Goal: Information Seeking & Learning: Learn about a topic

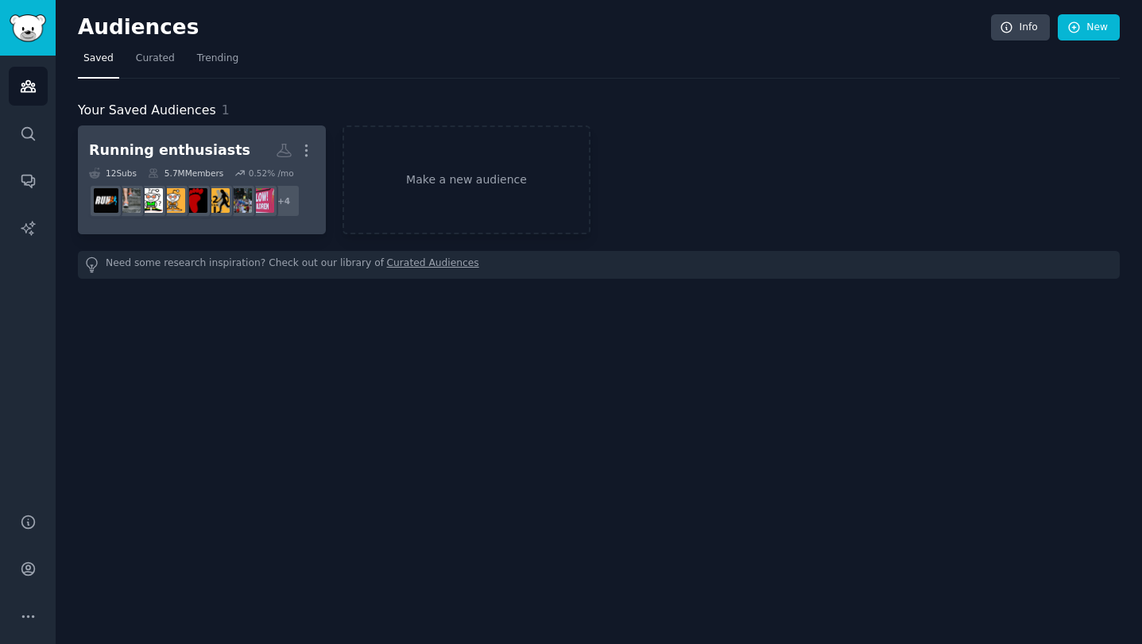
click at [164, 152] on div "Running enthusiasts" at bounding box center [169, 151] width 161 height 20
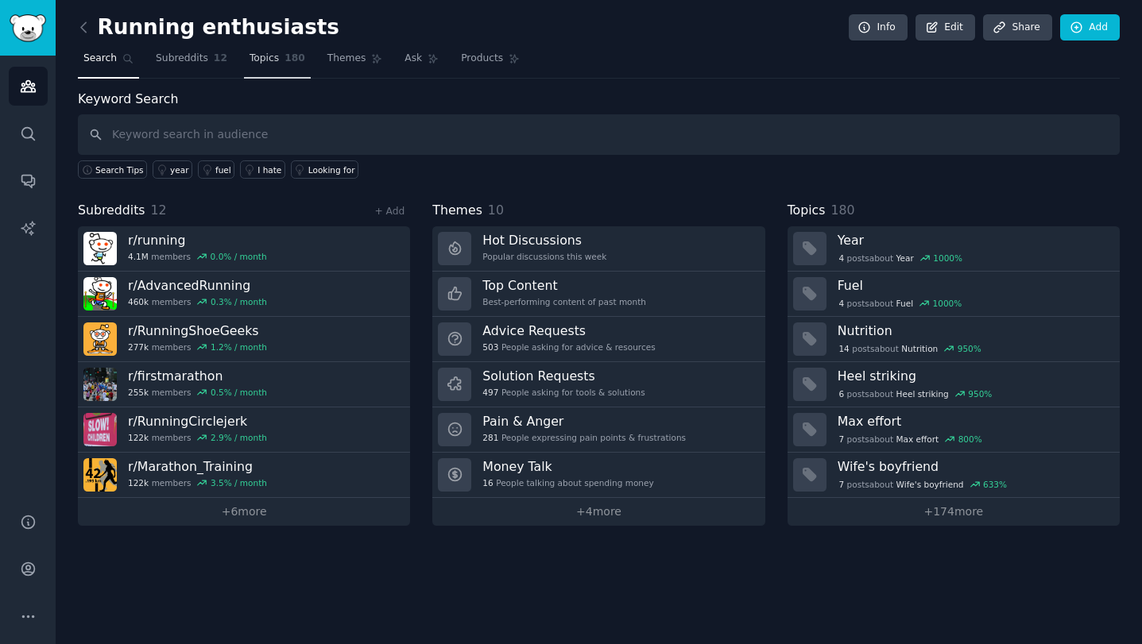
click at [280, 72] on link "Topics 180" at bounding box center [277, 62] width 67 height 33
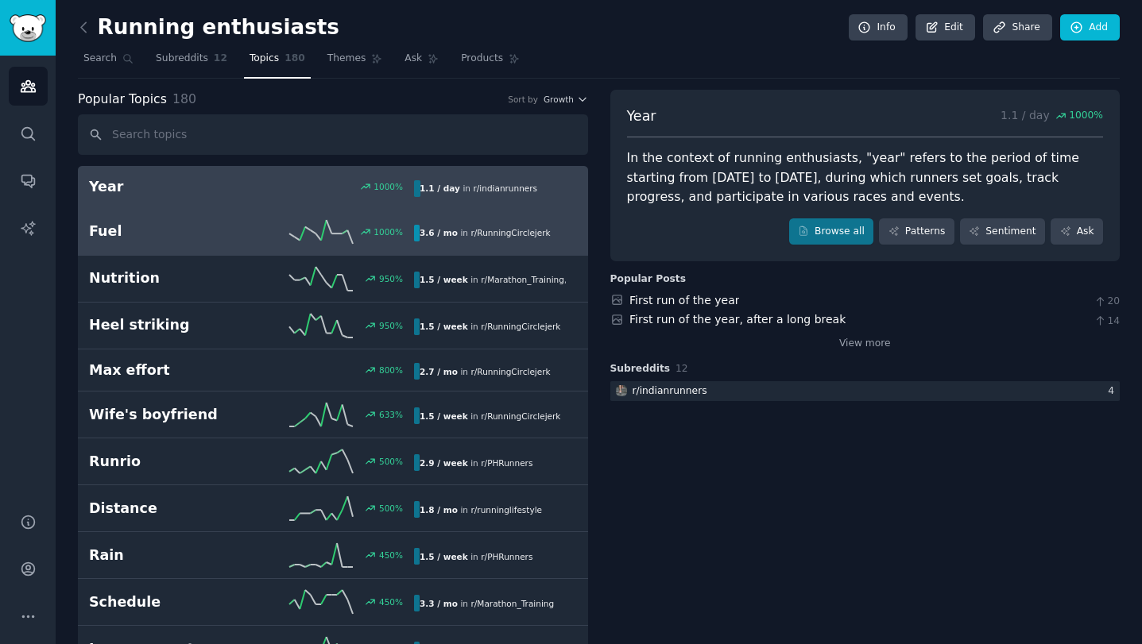
click at [248, 242] on div "Fuel 1000 % 3.6 / mo in r/ RunningCirclejerk" at bounding box center [333, 232] width 488 height 24
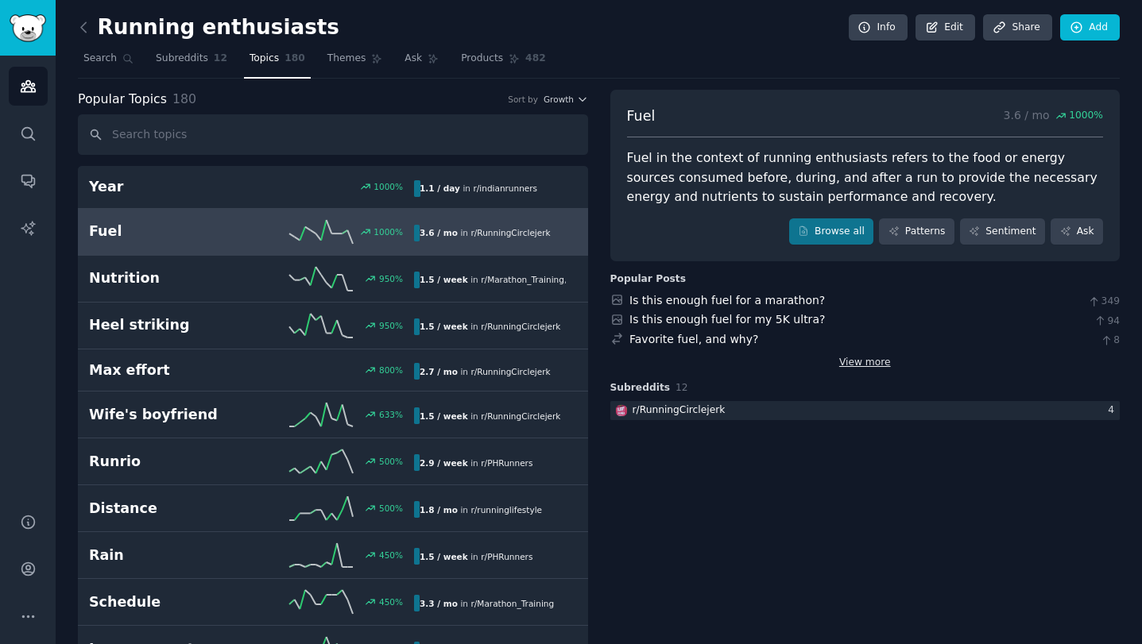
click at [862, 365] on link "View more" at bounding box center [865, 363] width 52 height 14
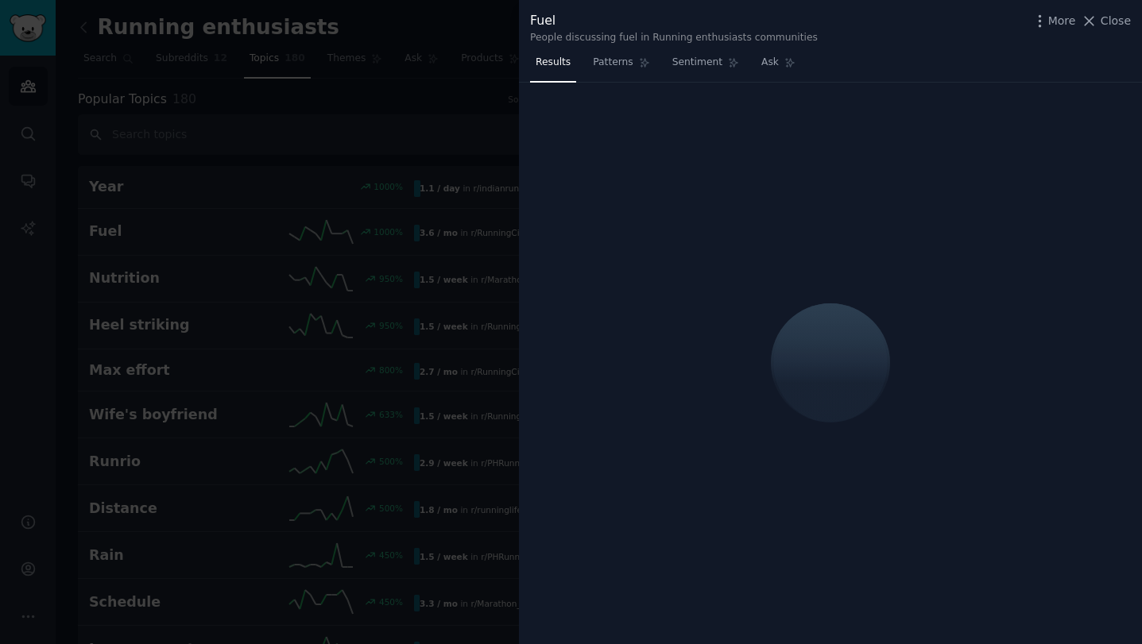
click at [483, 112] on div at bounding box center [571, 322] width 1142 height 644
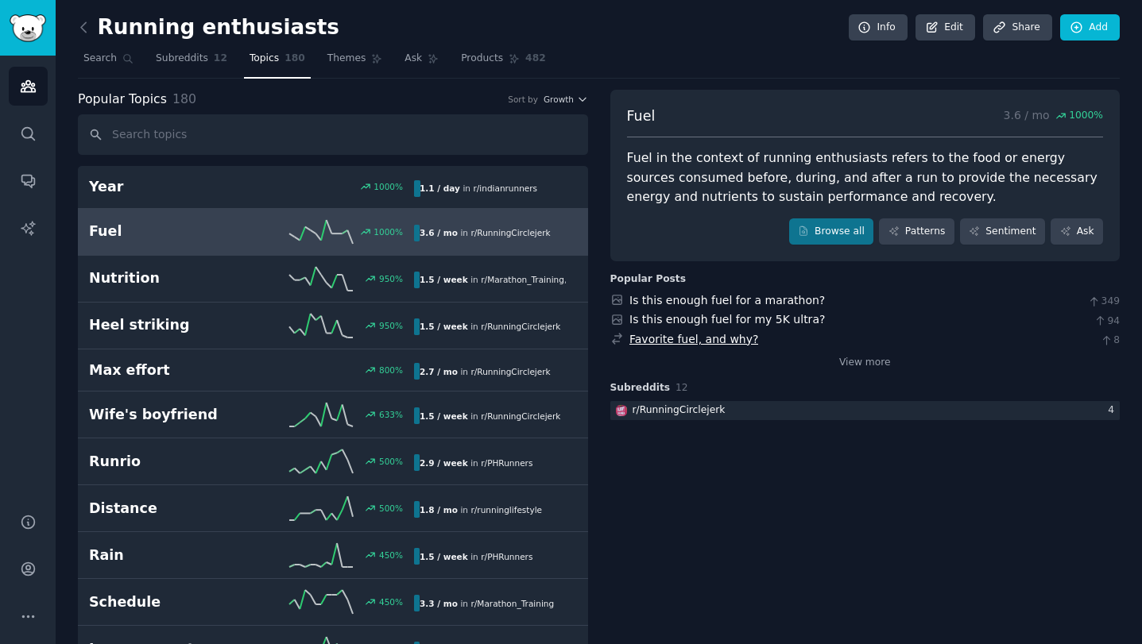
click at [673, 342] on link "Favorite fuel, and why?" at bounding box center [693, 339] width 129 height 13
click at [850, 365] on link "View more" at bounding box center [865, 363] width 52 height 14
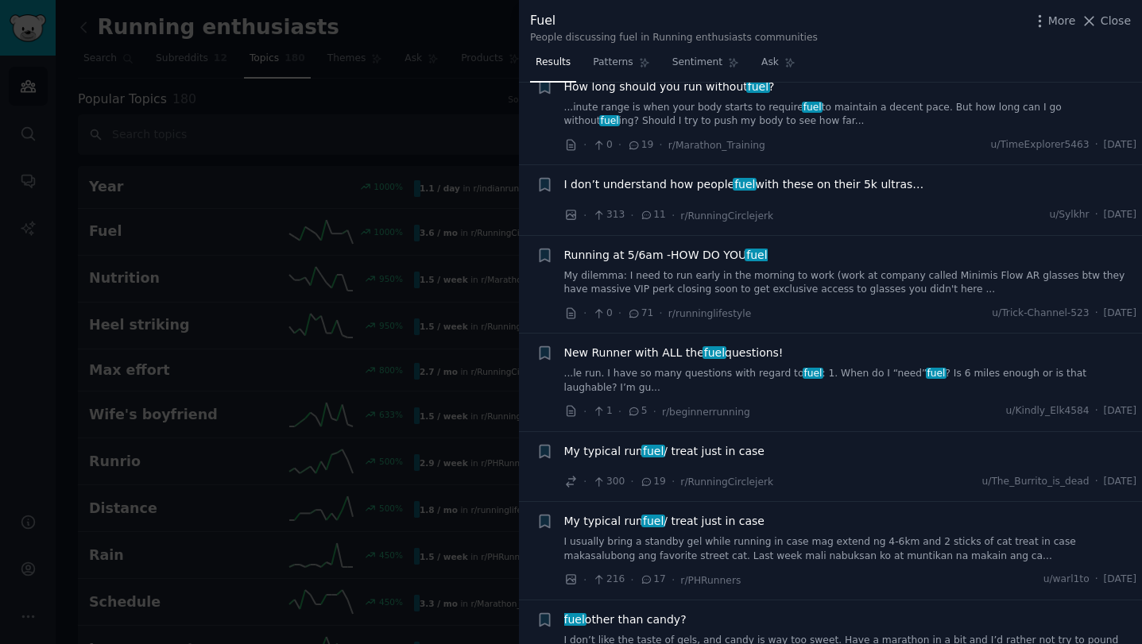
scroll to position [157, 0]
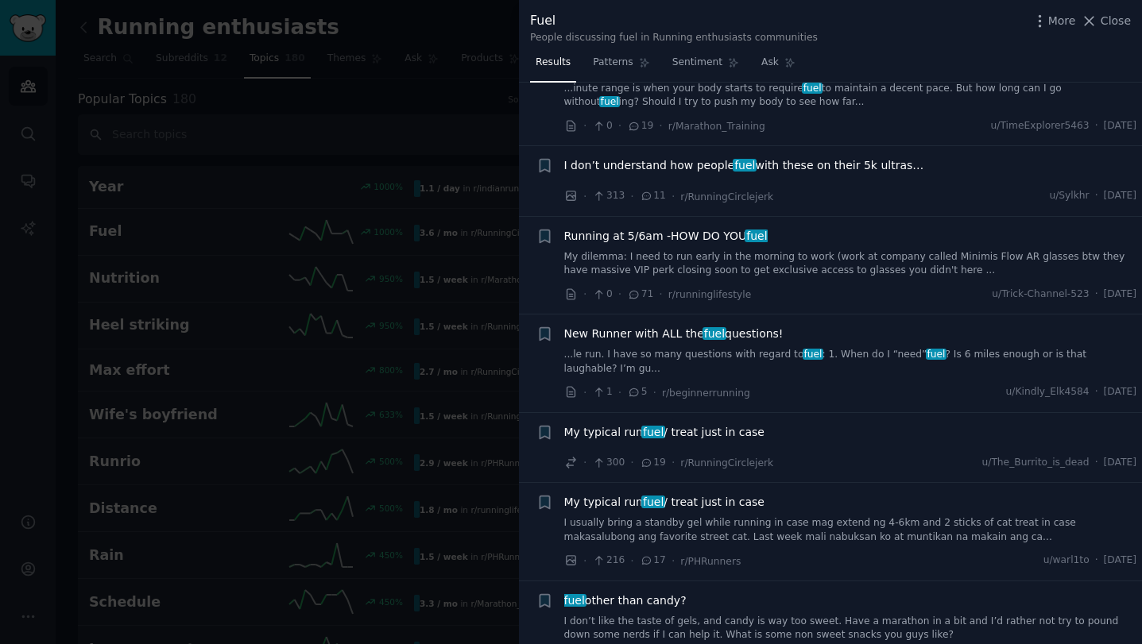
click at [748, 334] on span "New Runner with ALL the fuel questions!" at bounding box center [673, 334] width 219 height 17
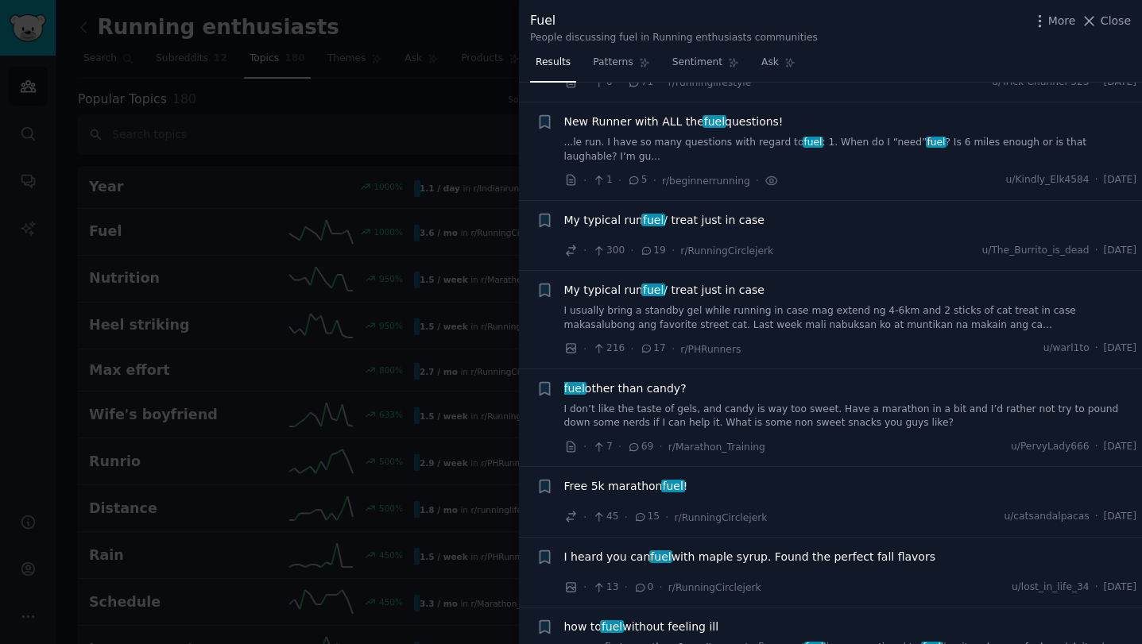
scroll to position [389, 0]
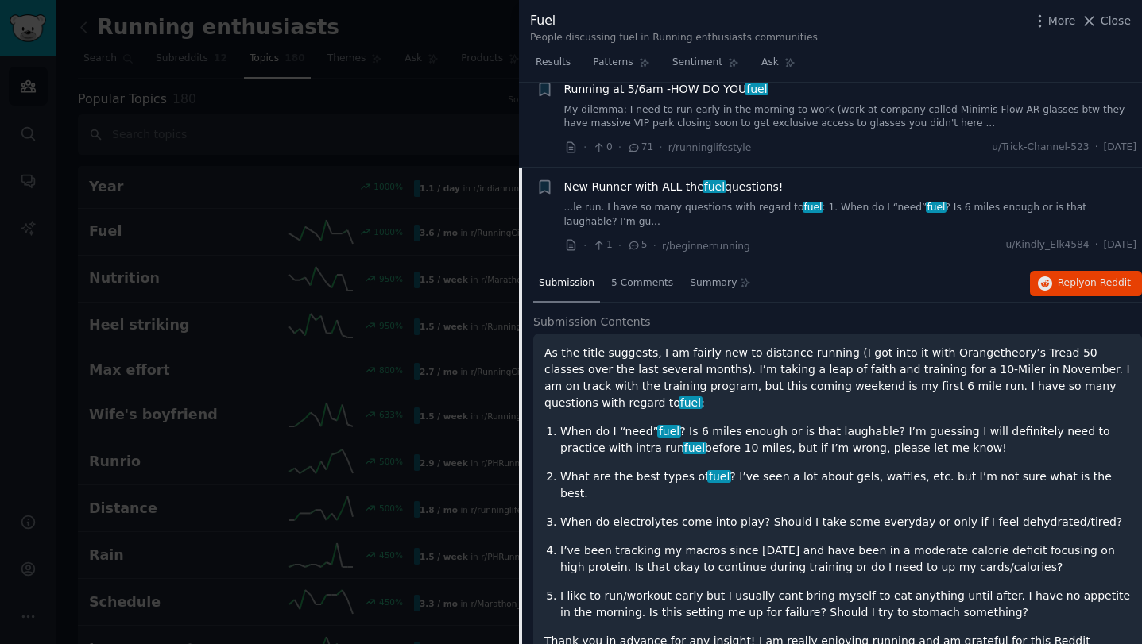
scroll to position [430, 0]
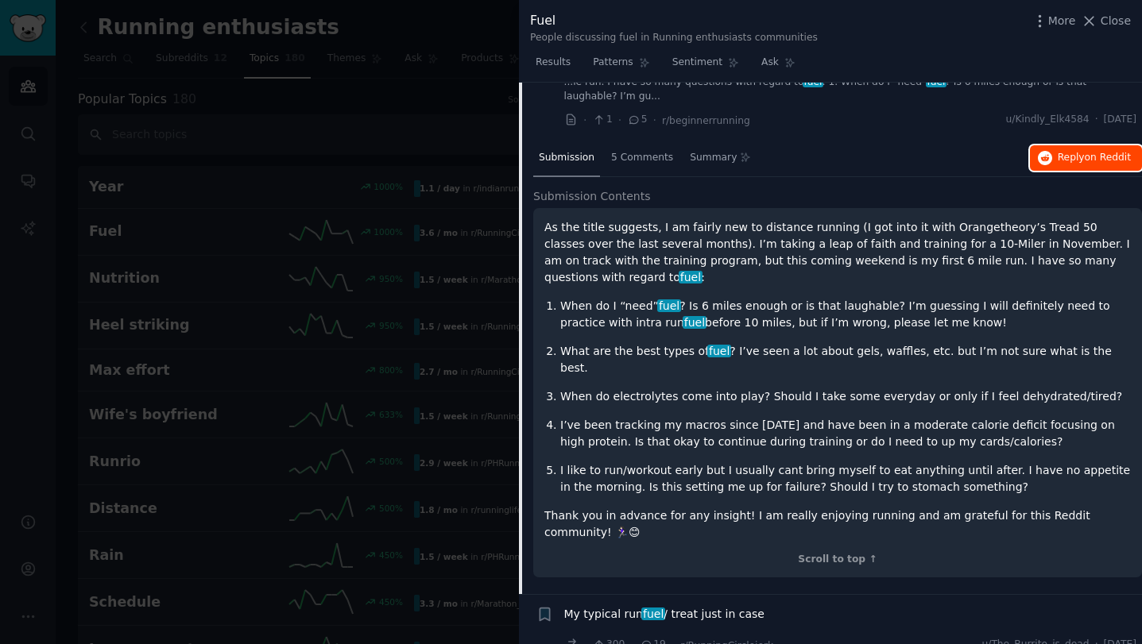
click at [1081, 160] on span "Reply on Reddit" at bounding box center [1093, 158] width 73 height 14
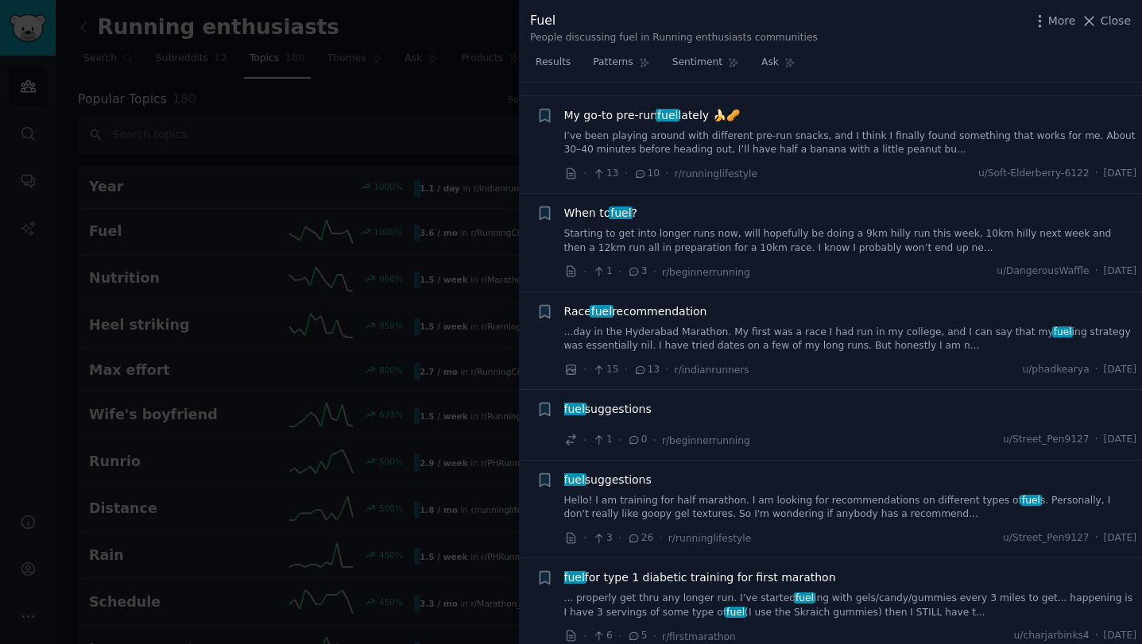
scroll to position [1491, 0]
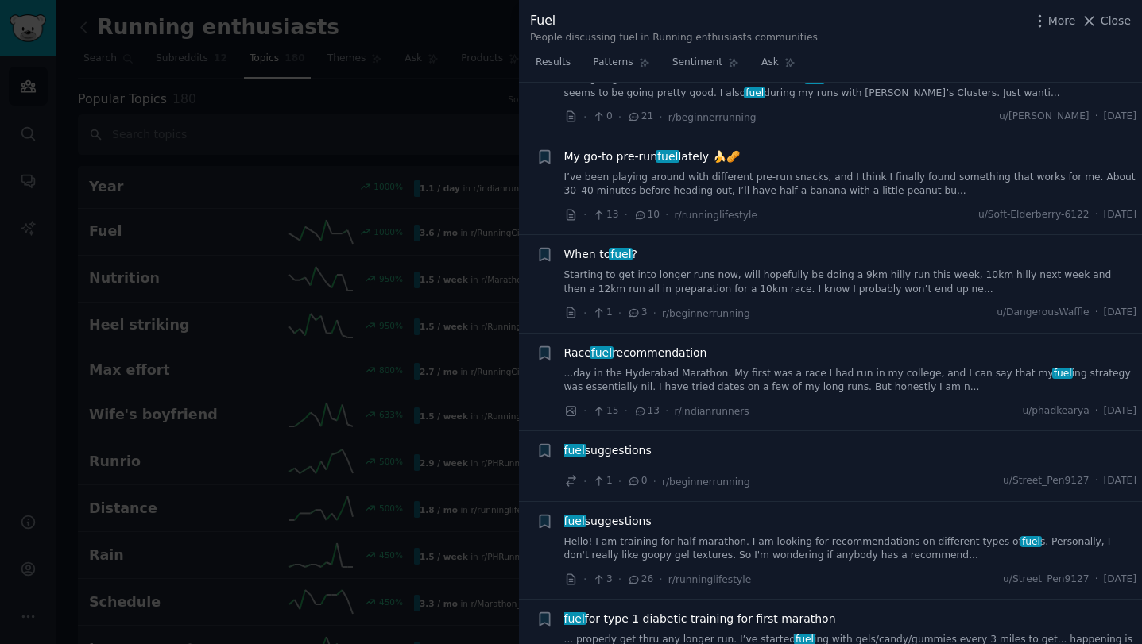
click at [890, 171] on link "I’ve been playing around with different pre-run snacks, and I think I finally f…" at bounding box center [850, 185] width 573 height 28
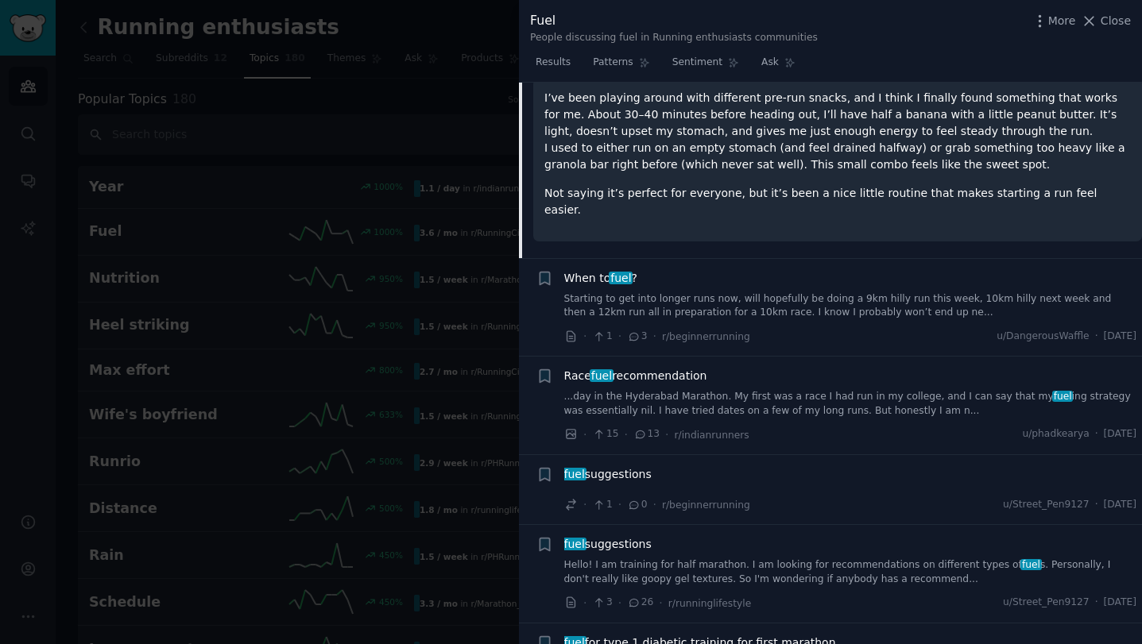
click at [779, 390] on link "...day in the Hyderabad Marathon. My first was a race I had run in my college, …" at bounding box center [850, 404] width 573 height 28
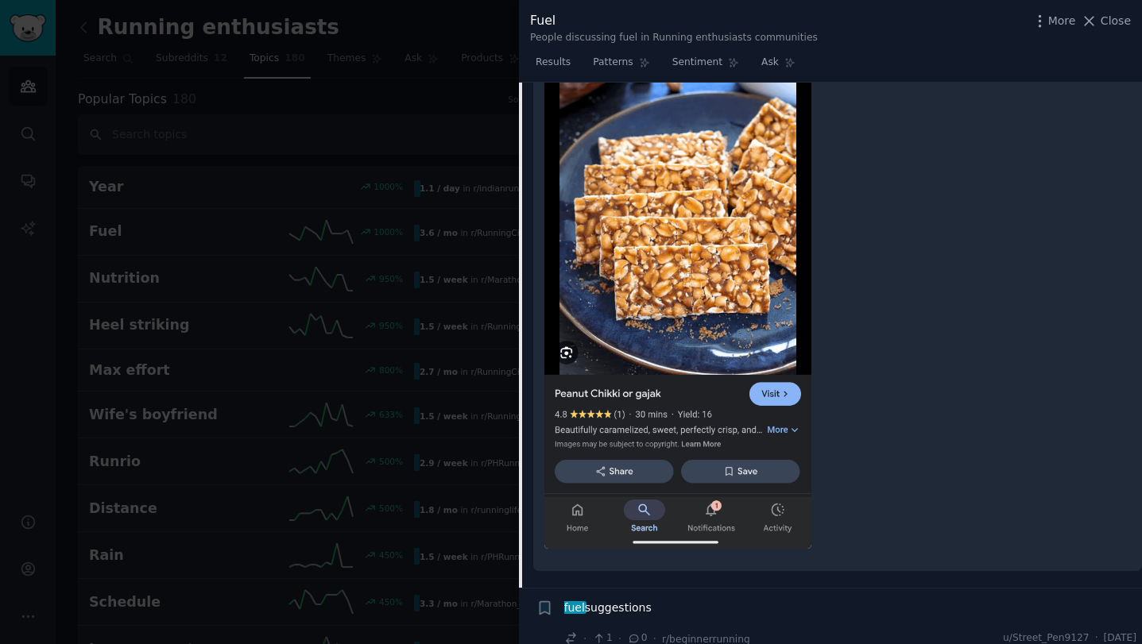
scroll to position [2098, 0]
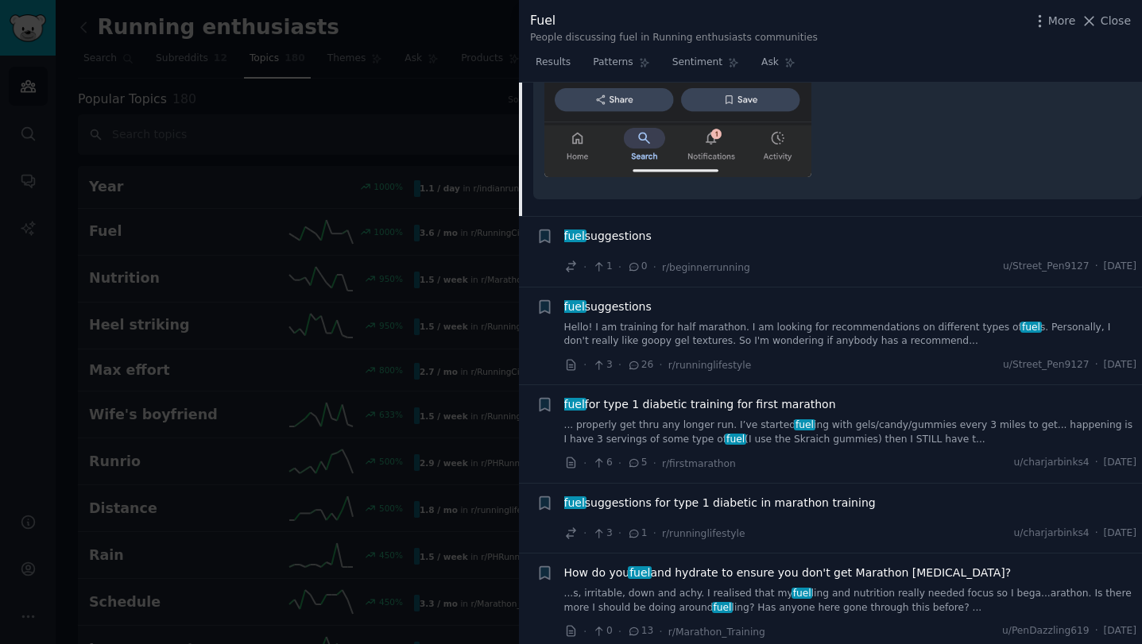
click at [273, 224] on div at bounding box center [571, 322] width 1142 height 644
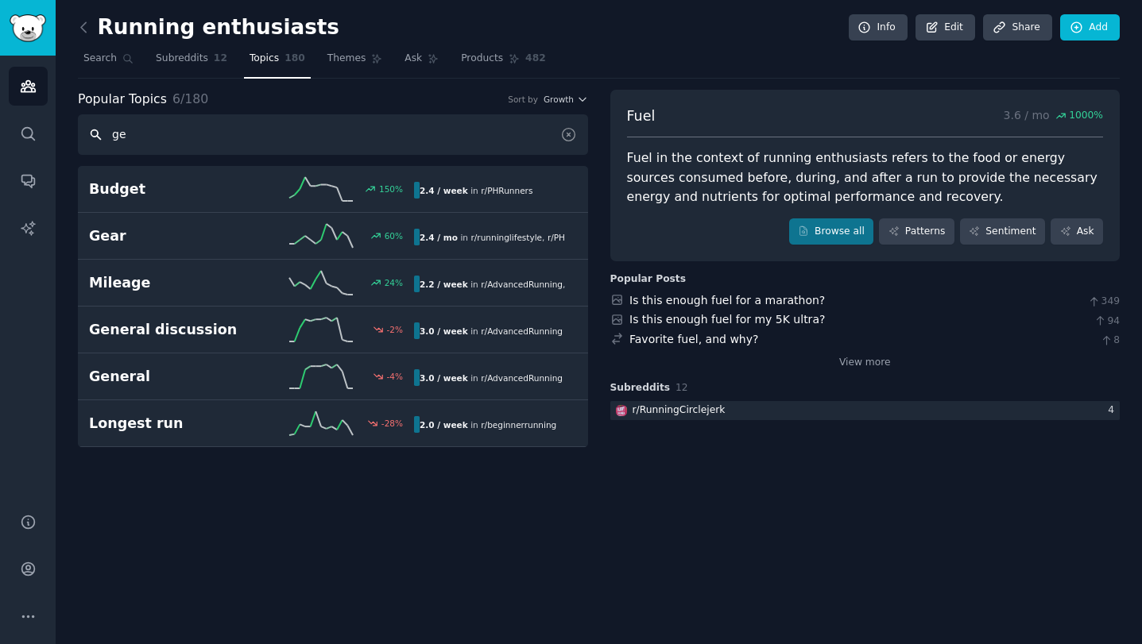
type input "g"
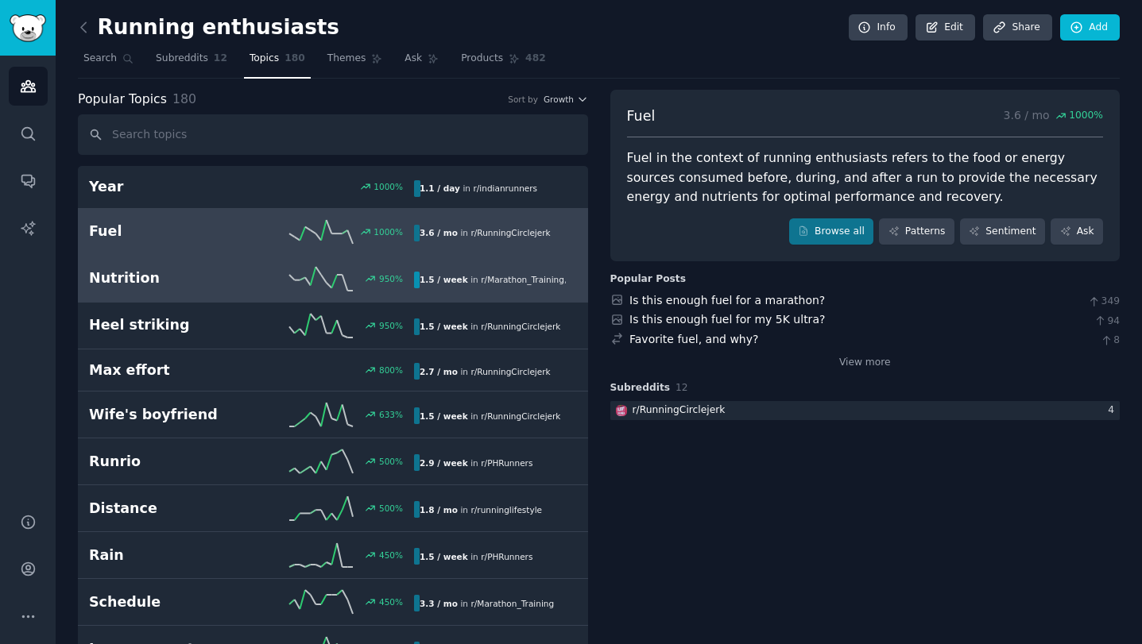
click at [246, 257] on link "Nutrition 950 % 1.5 / week in r/ Marathon_Training , r/ runninglifestyle" at bounding box center [333, 279] width 510 height 47
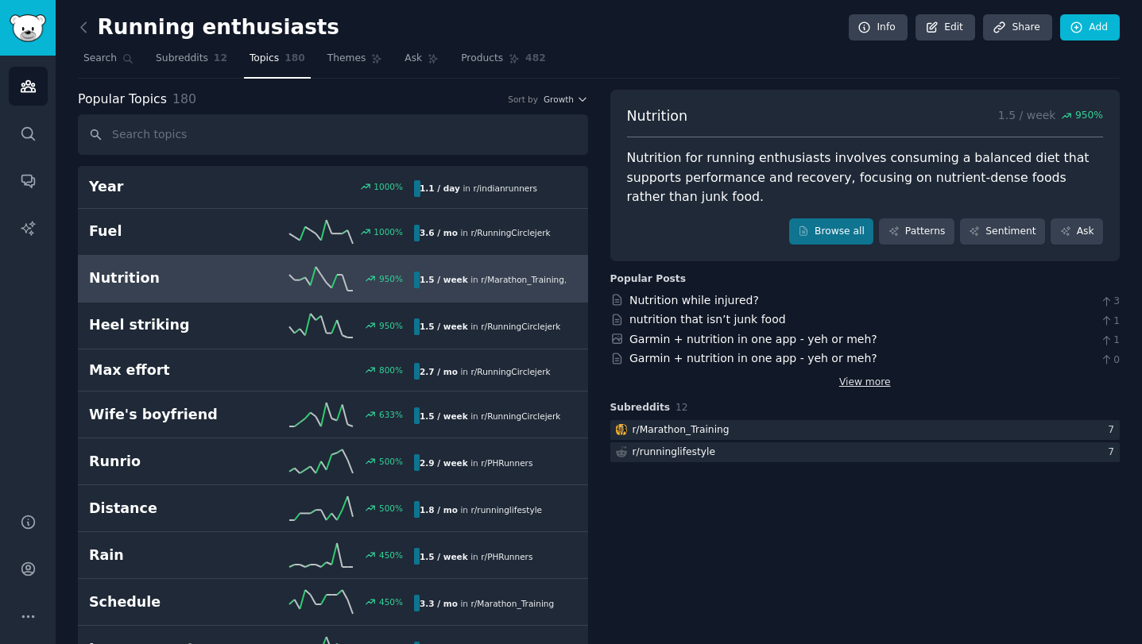
click at [867, 376] on link "View more" at bounding box center [865, 383] width 52 height 14
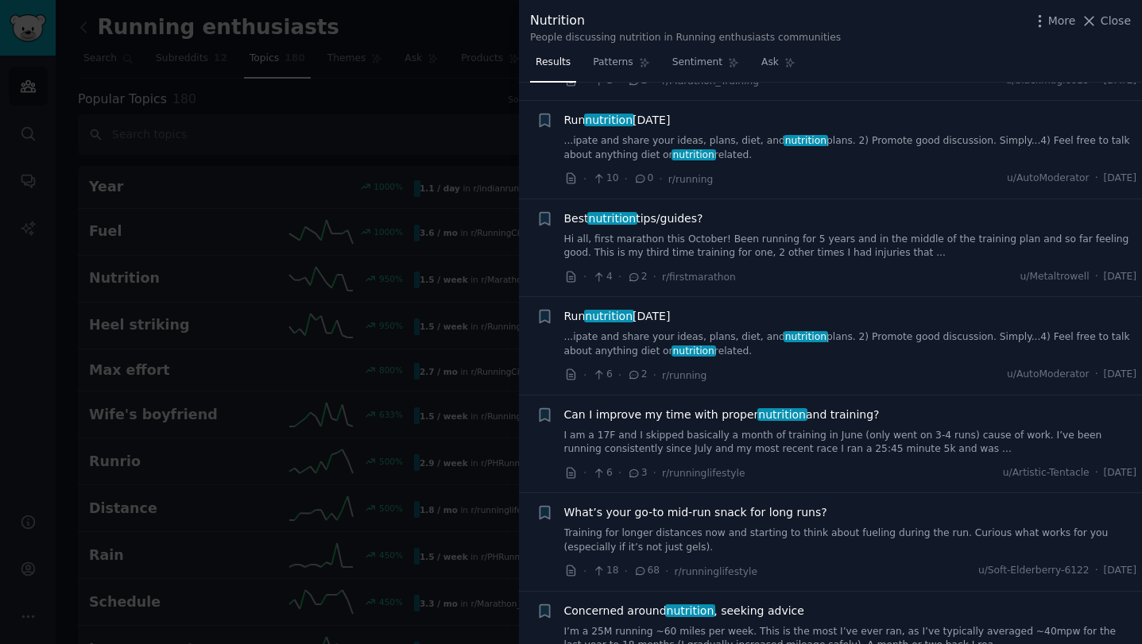
scroll to position [2530, 0]
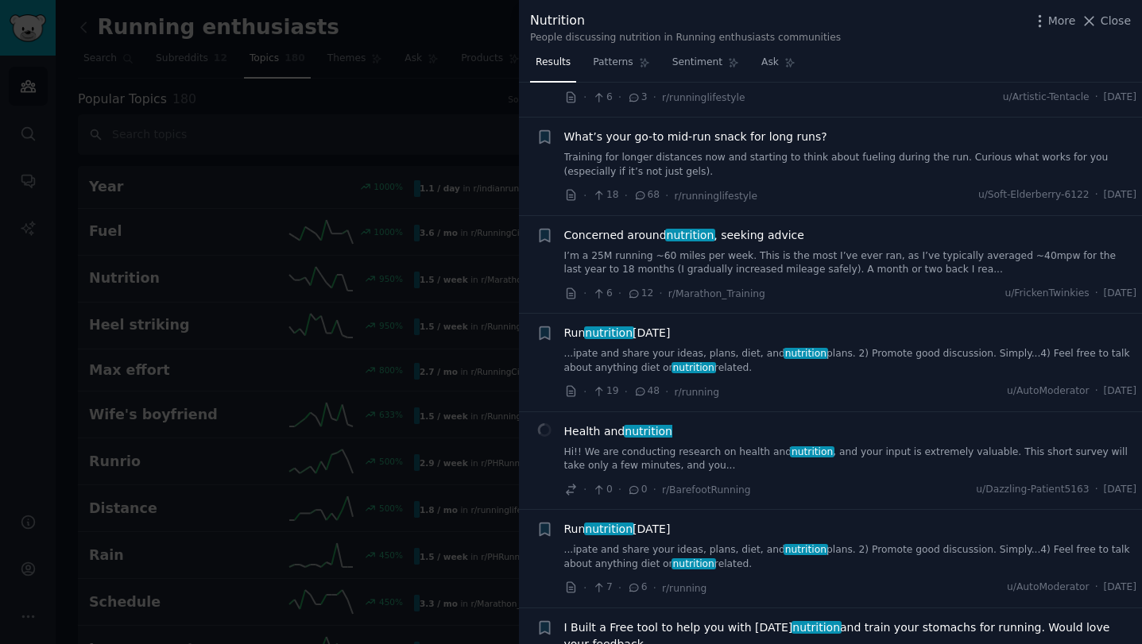
click at [334, 169] on div at bounding box center [571, 322] width 1142 height 644
